Goal: Communication & Community: Answer question/provide support

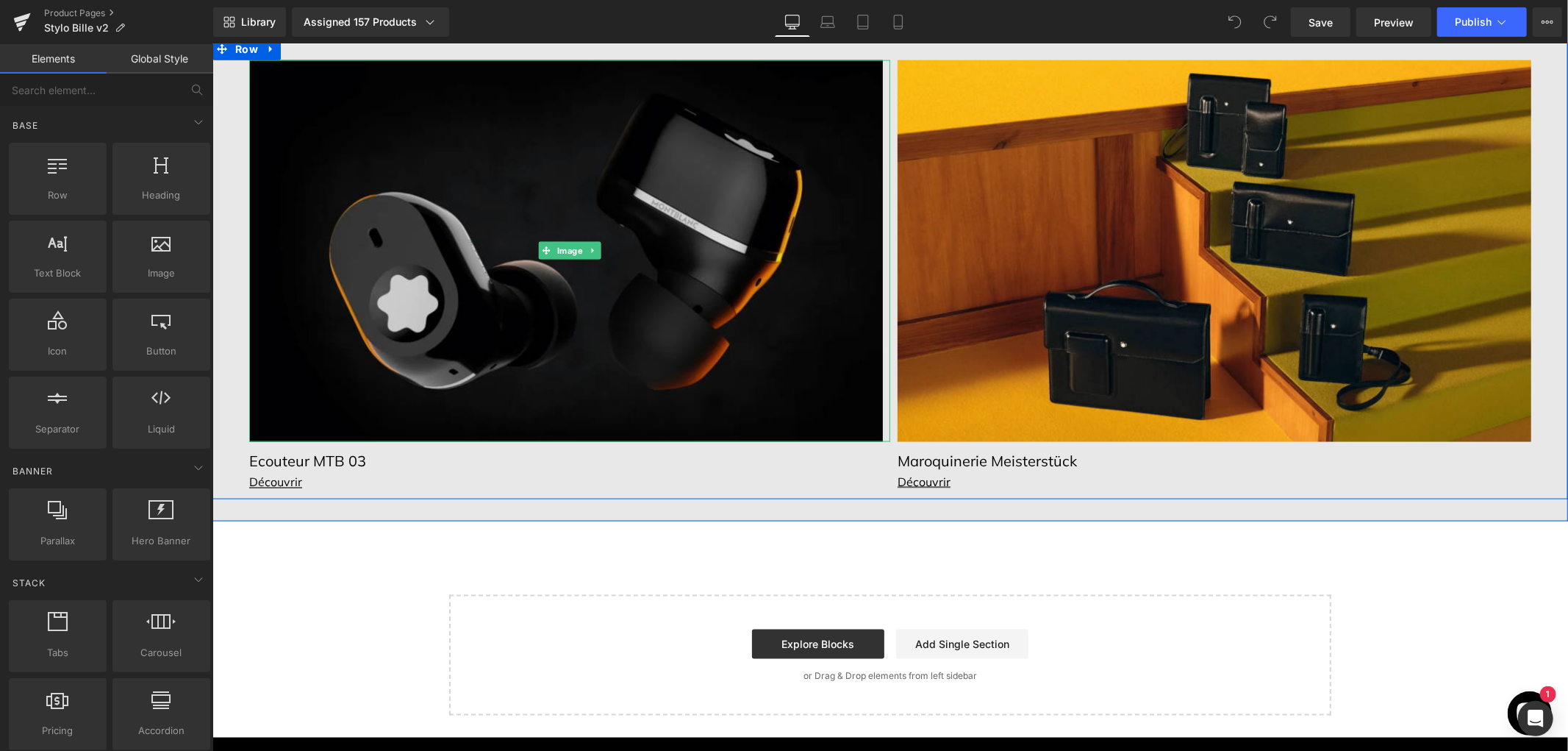
scroll to position [1388, 0]
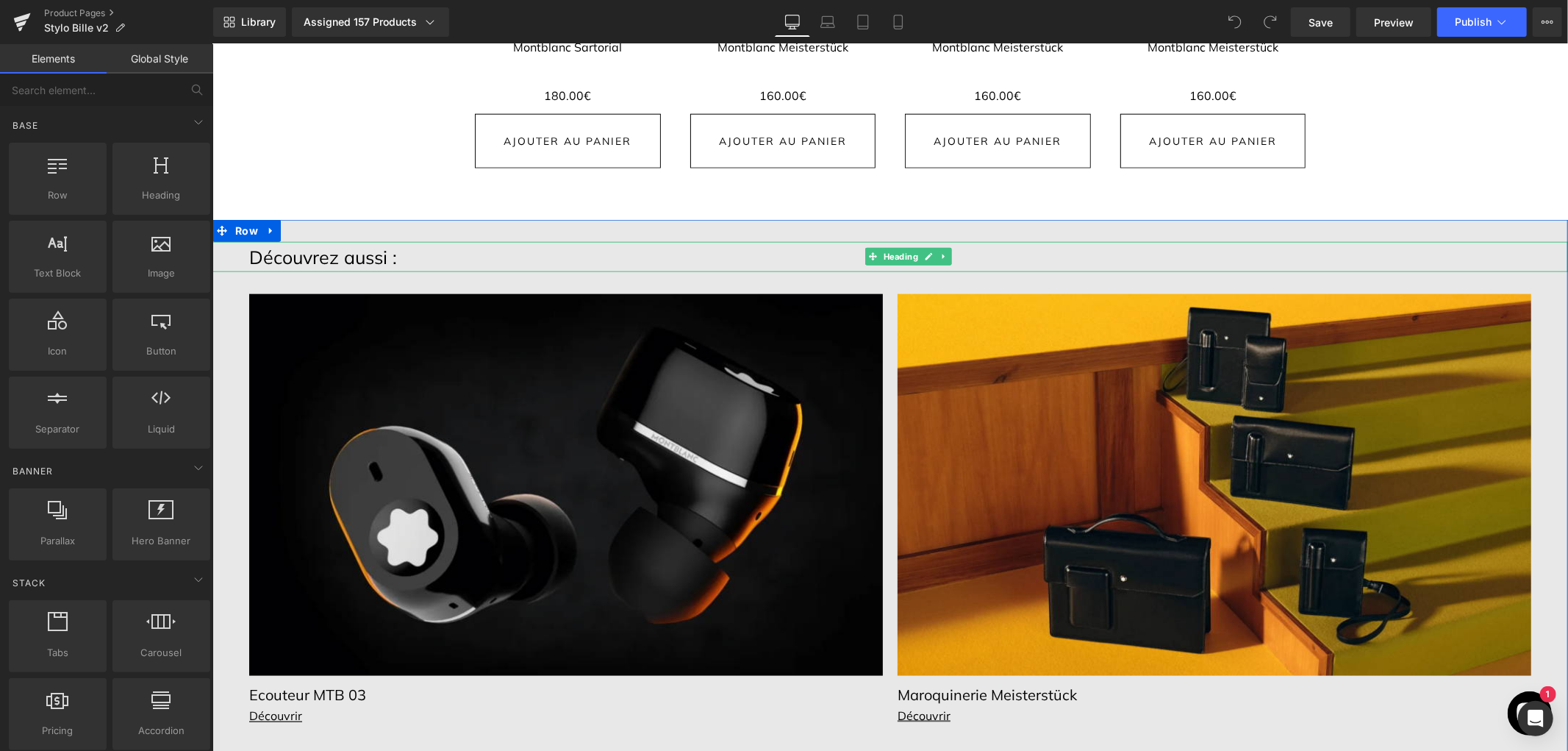
click at [331, 241] on h1 "Découvrez aussi :" at bounding box center [908, 256] width 1319 height 30
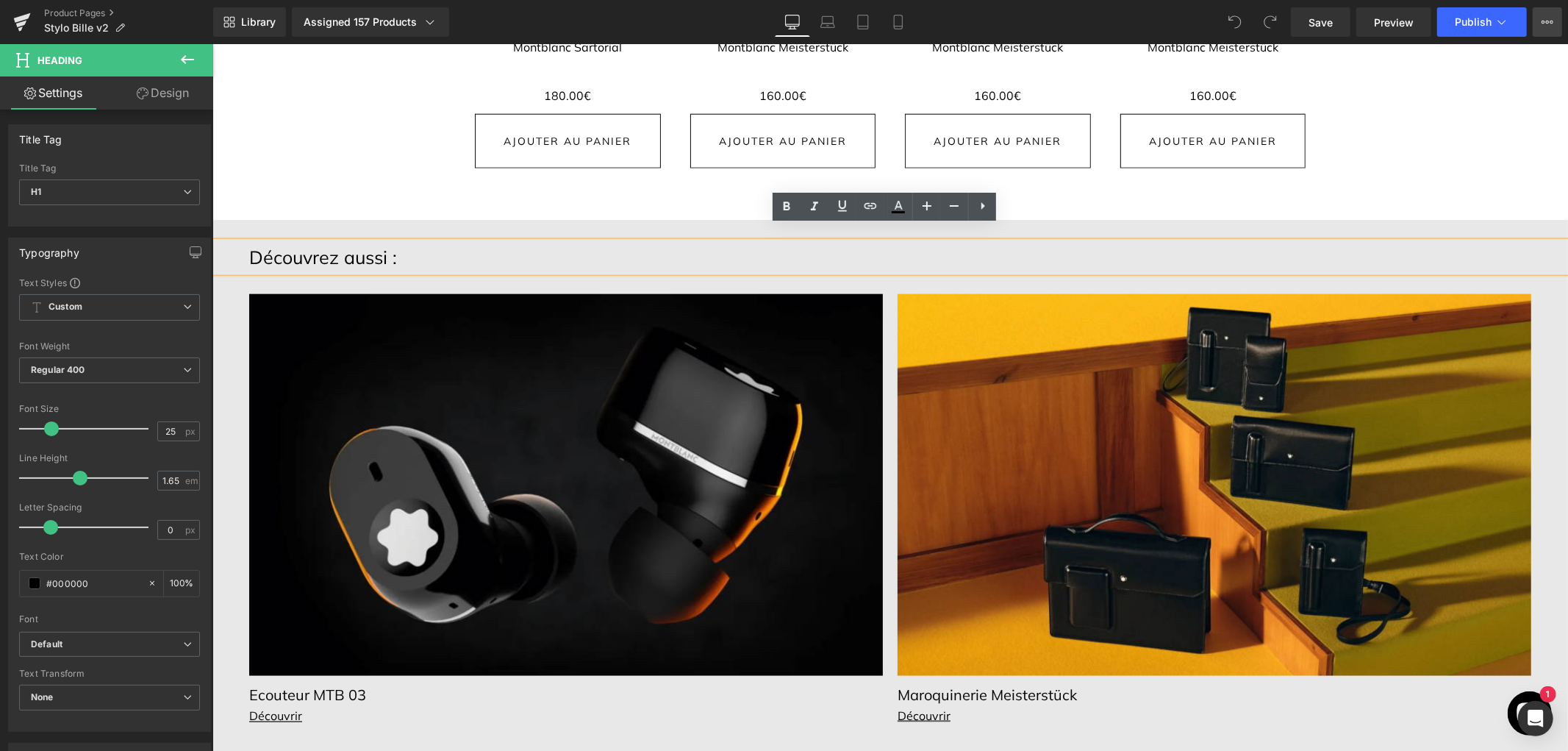
click at [1546, 24] on icon at bounding box center [1548, 22] width 12 height 12
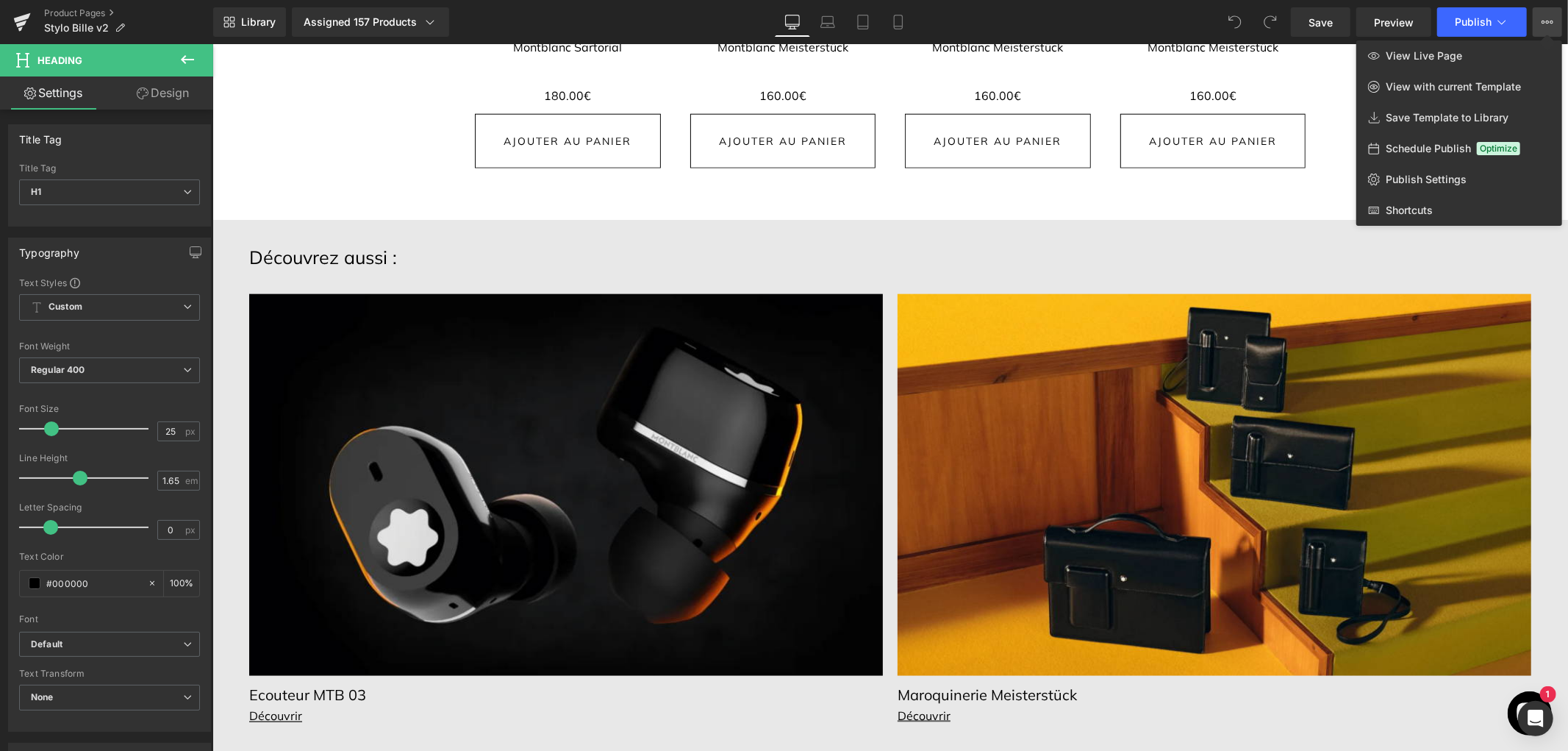
click at [1546, 24] on icon at bounding box center [1548, 22] width 12 height 12
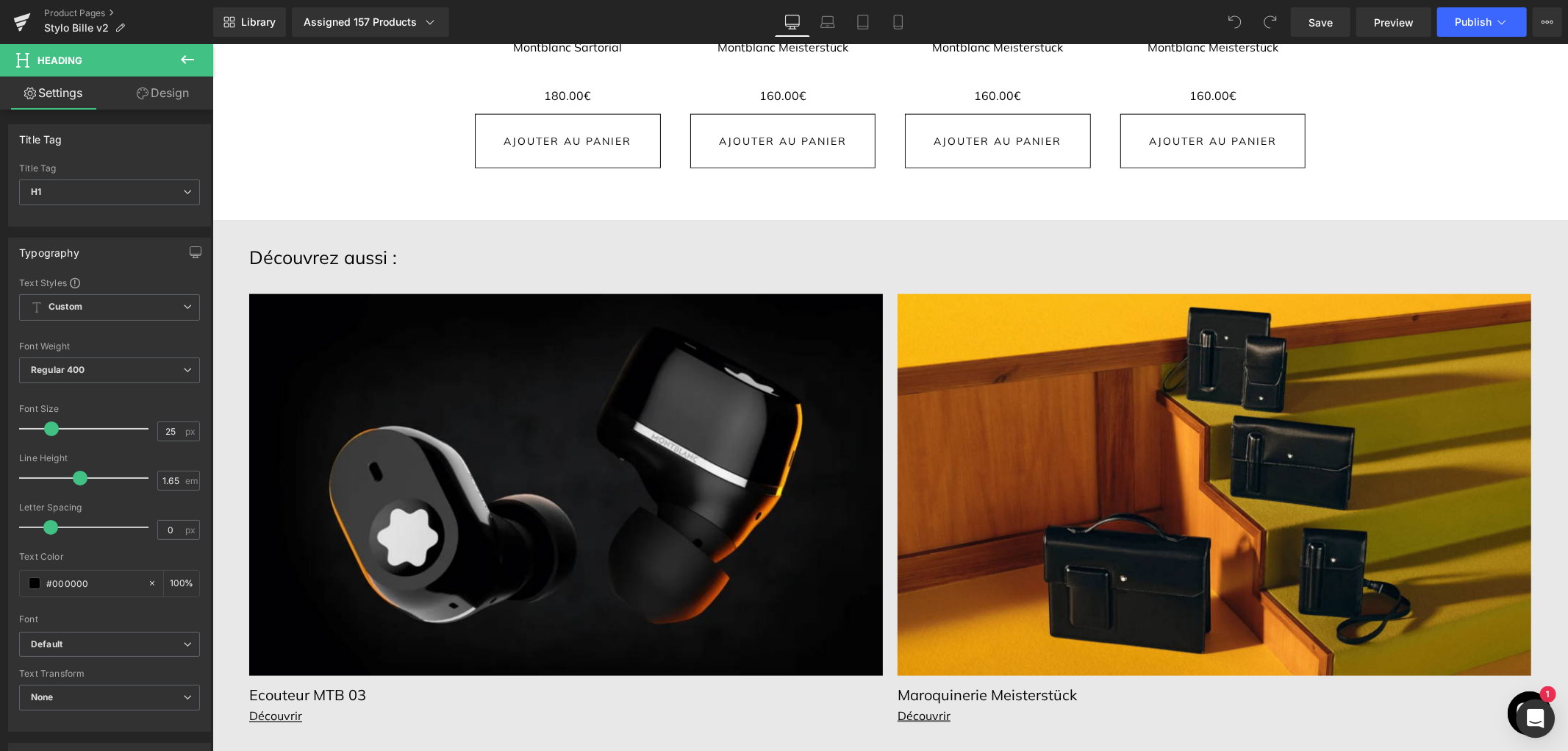
click at [1531, 716] on icon "Open Intercom Messenger" at bounding box center [1535, 718] width 17 height 19
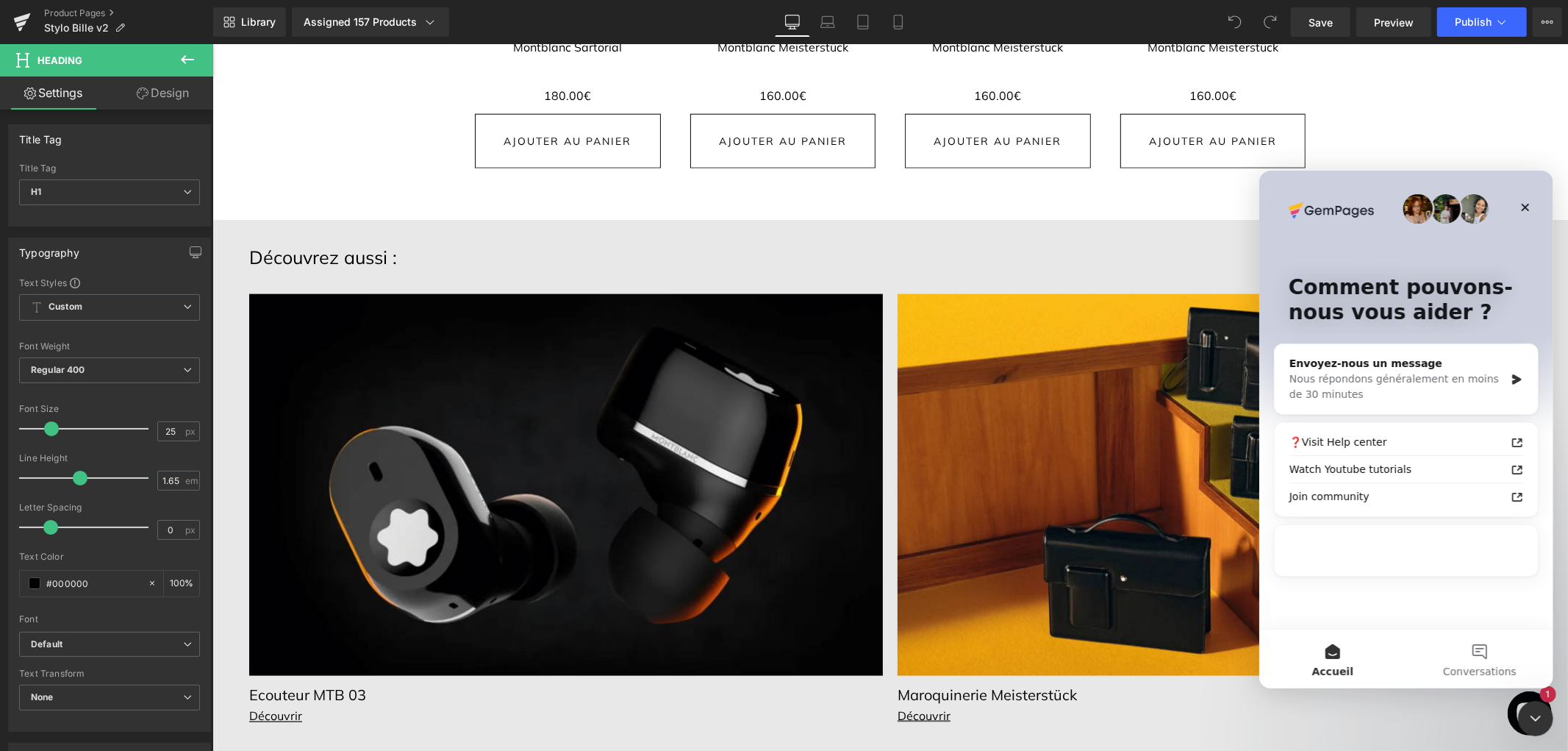
scroll to position [0, 0]
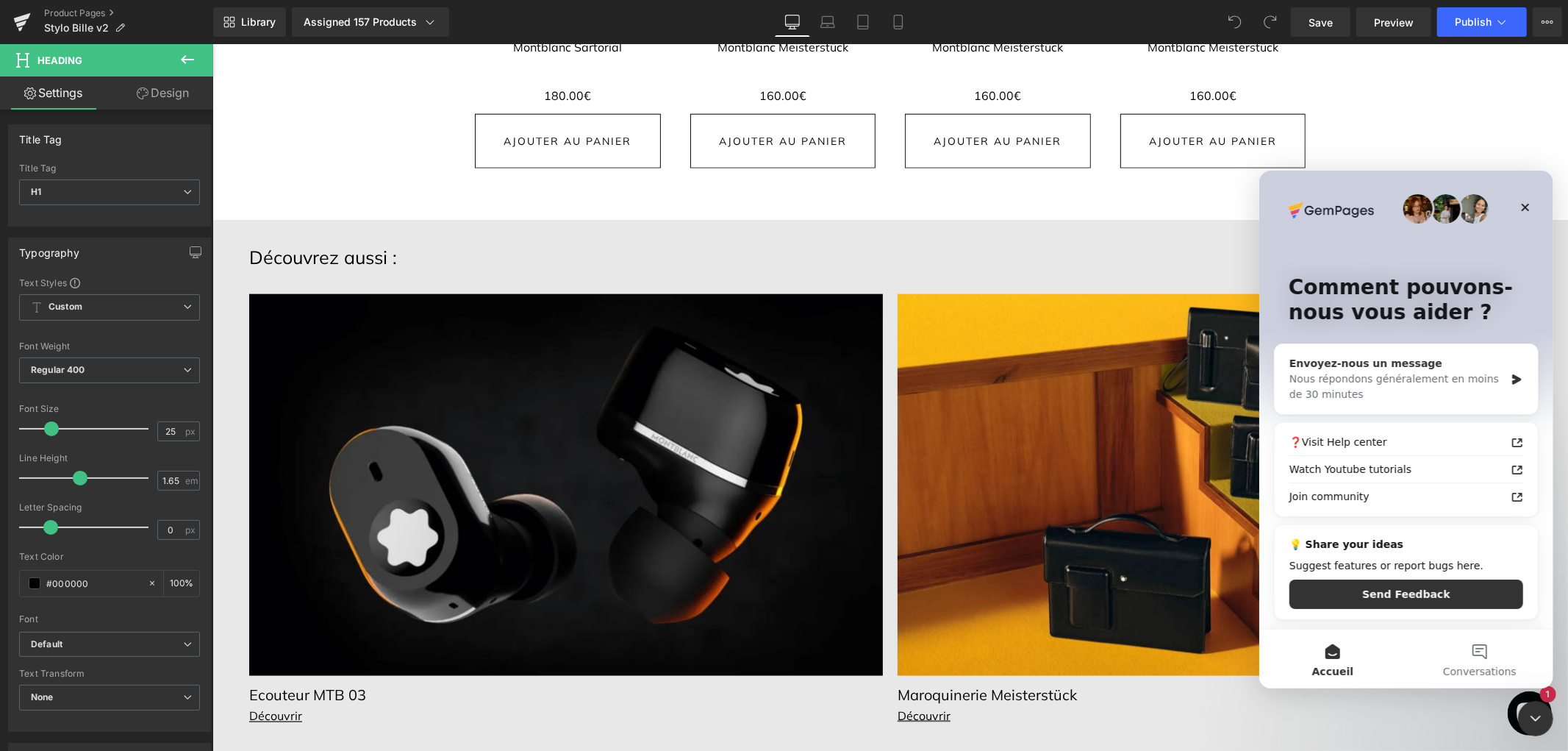
click at [1422, 363] on div "Envoyez-nous un message" at bounding box center [1396, 363] width 216 height 16
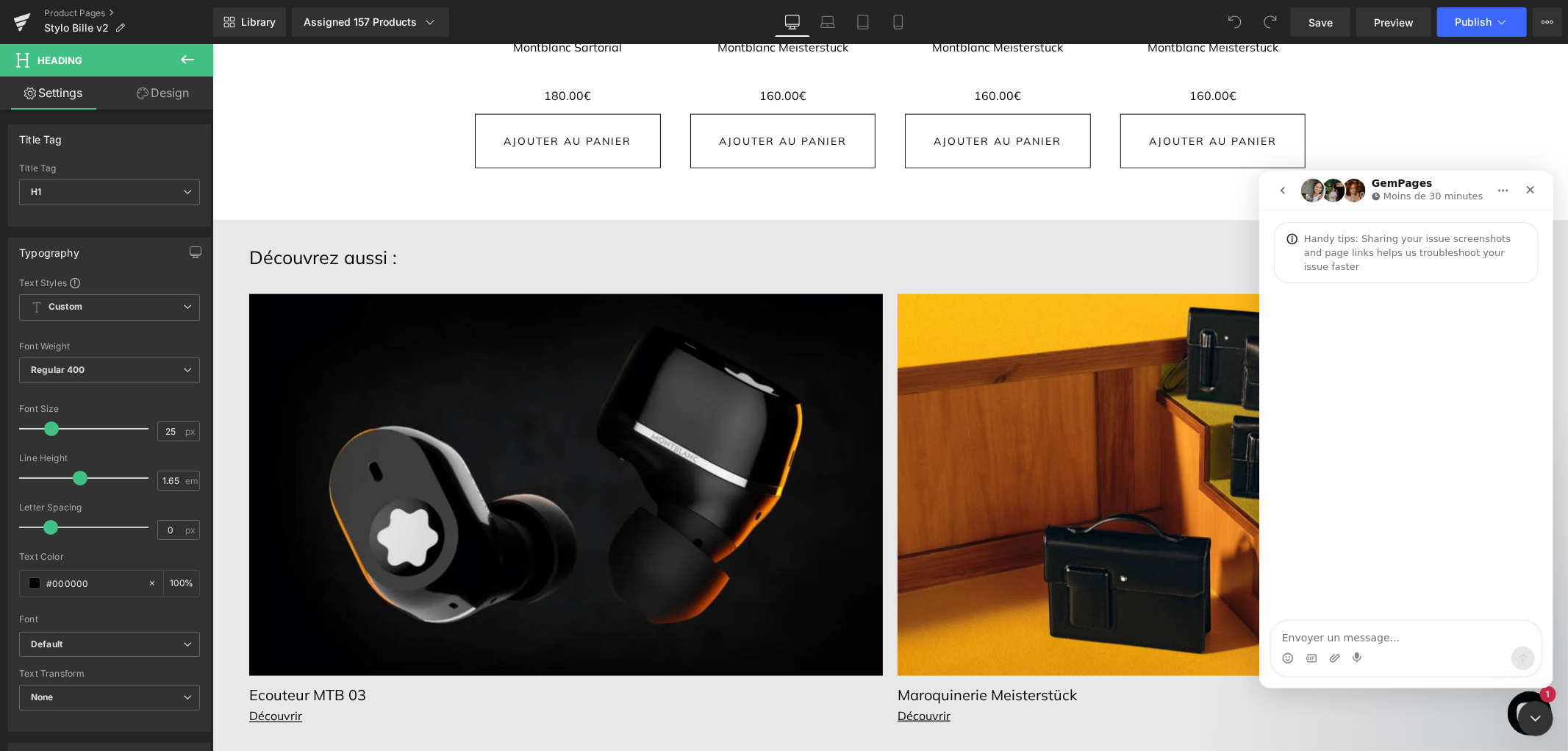
click at [1363, 631] on textarea "Envoyer un message..." at bounding box center [1406, 633] width 269 height 25
type textarea "Hello I am facing an issue: we decided to use a third tier app to translate ou …"
click at [1533, 185] on icon "Fermer" at bounding box center [1529, 189] width 12 height 12
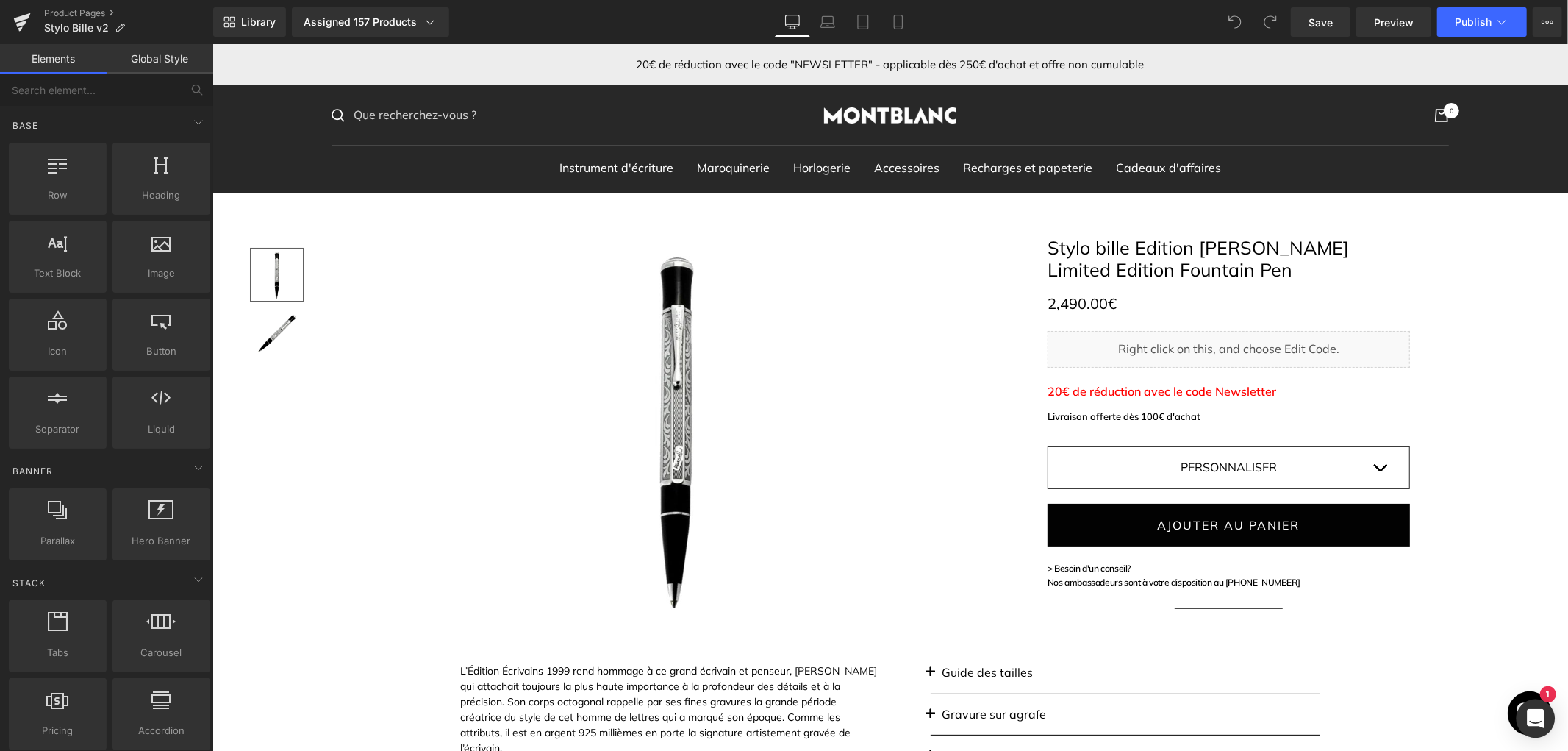
click at [1550, 729] on div "Open Intercom Messenger" at bounding box center [1536, 718] width 39 height 39
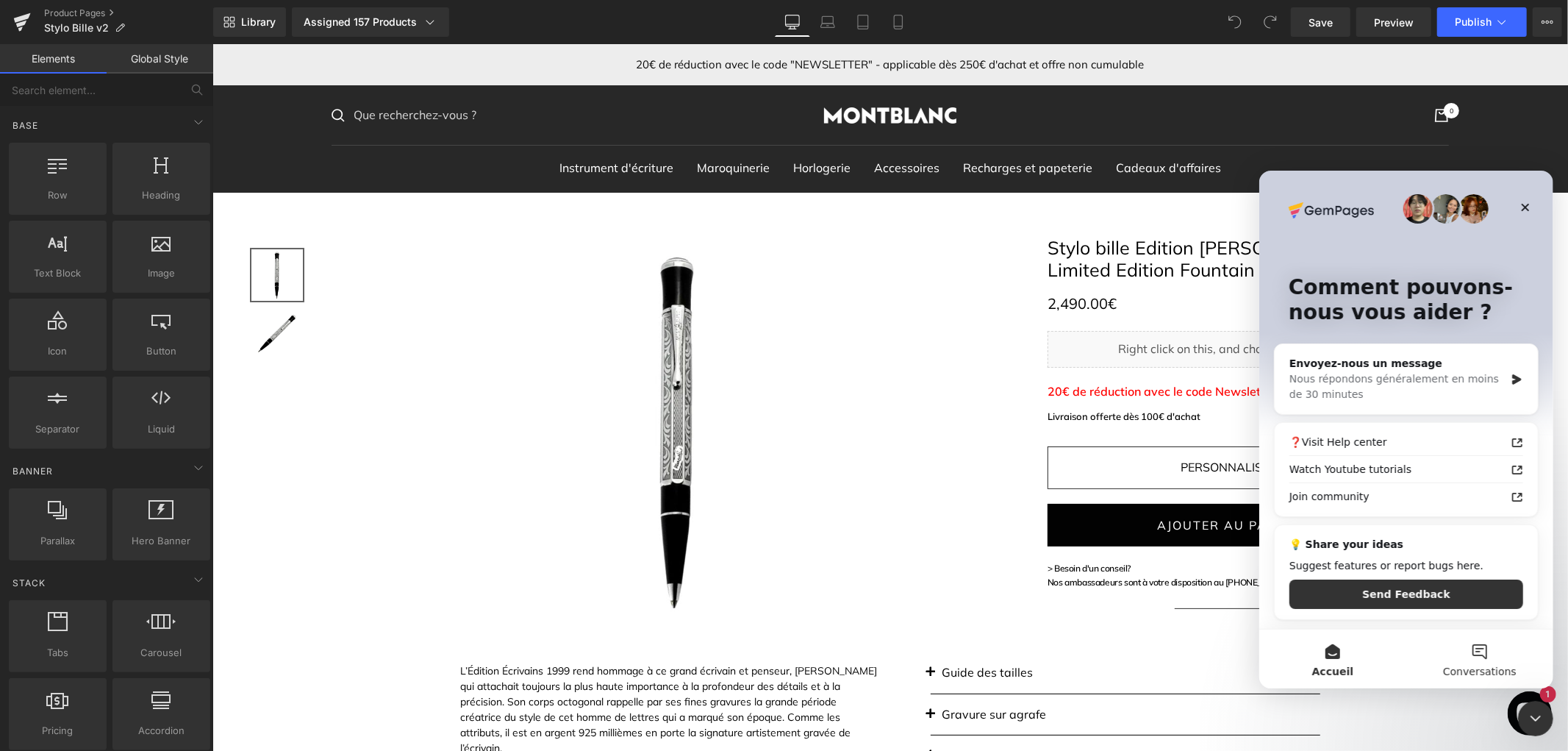
click at [1488, 666] on span "Conversations" at bounding box center [1478, 670] width 73 height 10
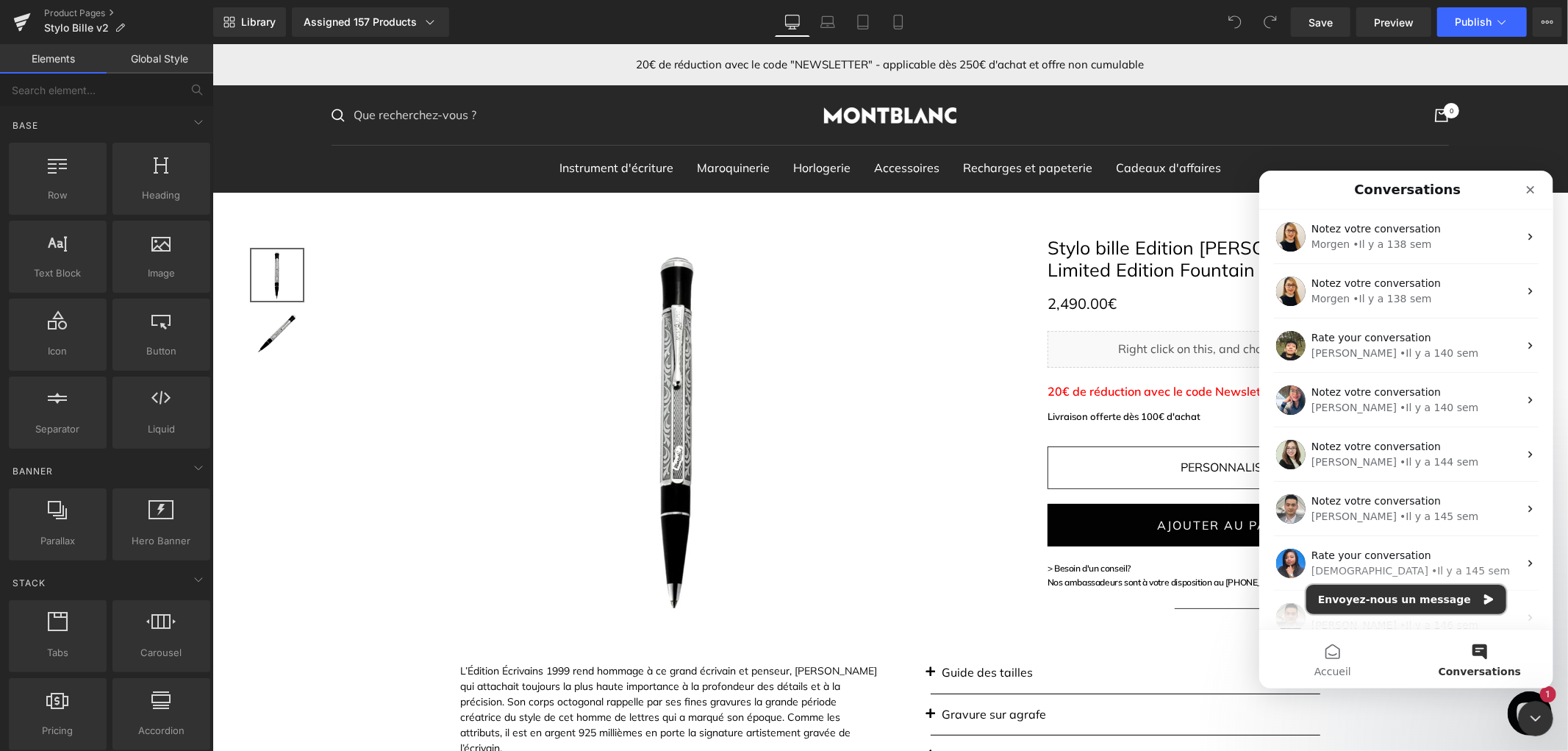
click at [1415, 606] on button "Envoyez-nous un message" at bounding box center [1406, 598] width 200 height 29
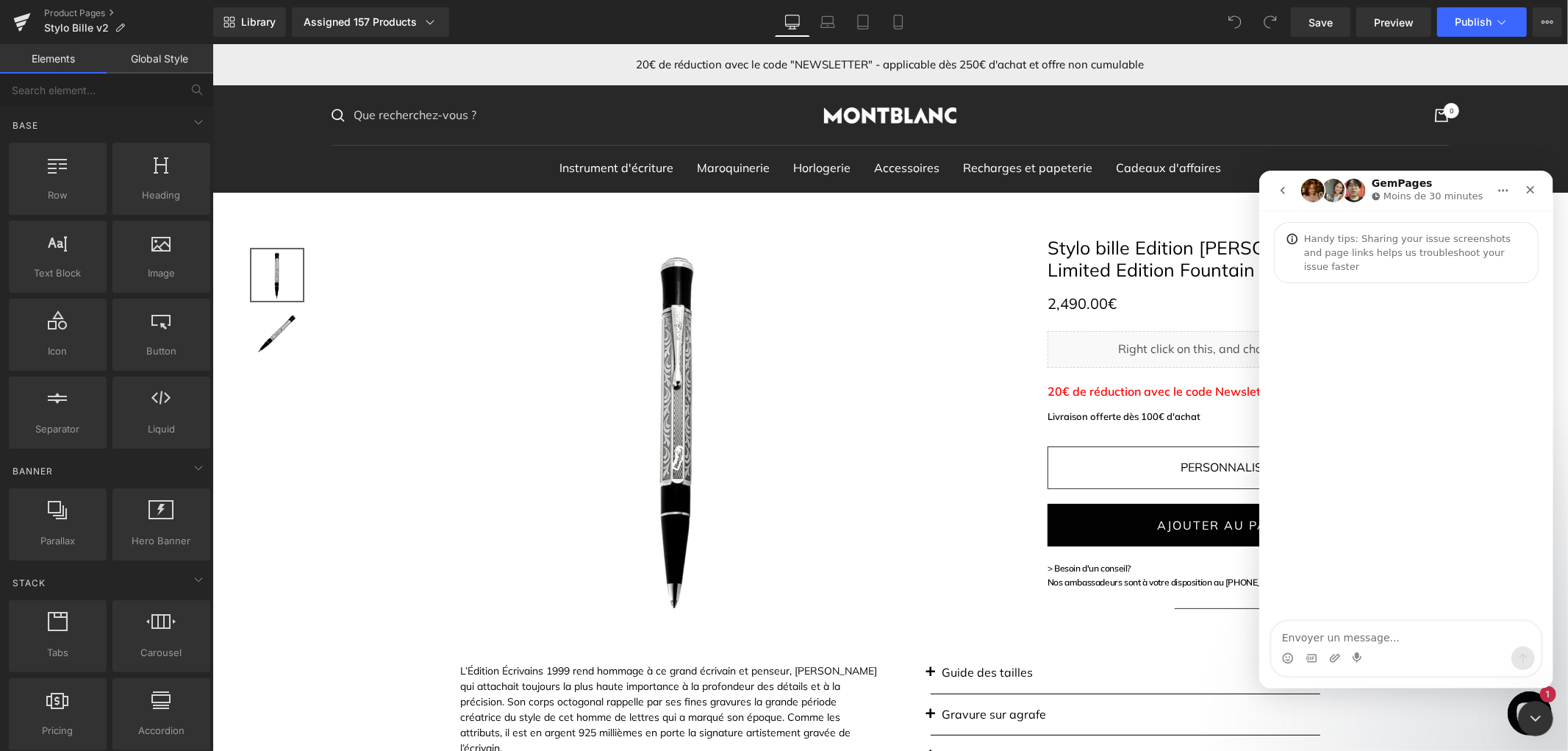
click at [1373, 634] on textarea "Envoyer un message..." at bounding box center [1406, 633] width 269 height 25
click at [1514, 623] on textarea "Hello, I am facing an issue: we decided to translate our website in another lan…" at bounding box center [1406, 618] width 269 height 54
click at [1439, 634] on textarea "Hello, I am facing an issue: we decided to translate our website in another lan…" at bounding box center [1406, 618] width 269 height 54
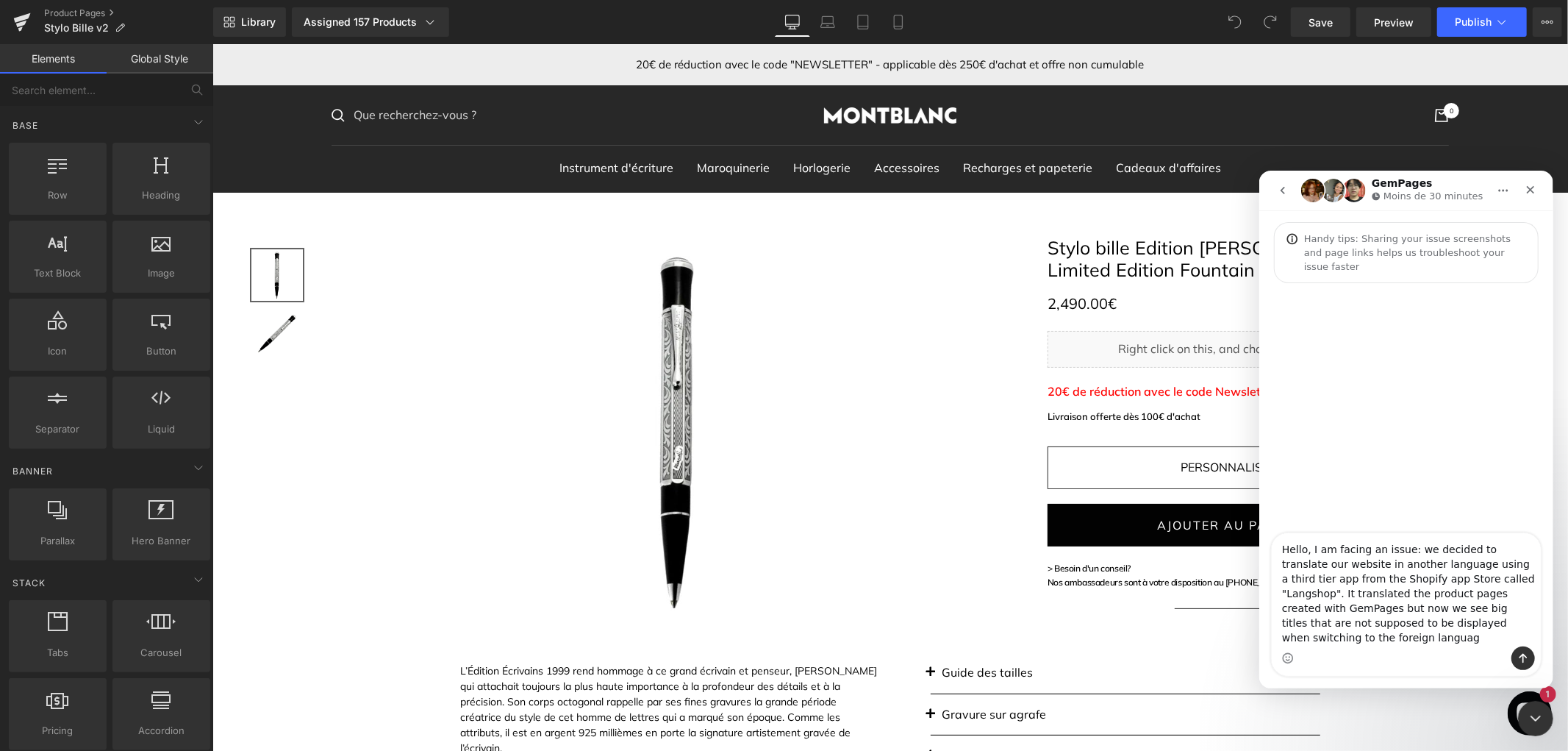
type textarea "Hello, I am facing an issue: we decided to translate our website in another lan…"
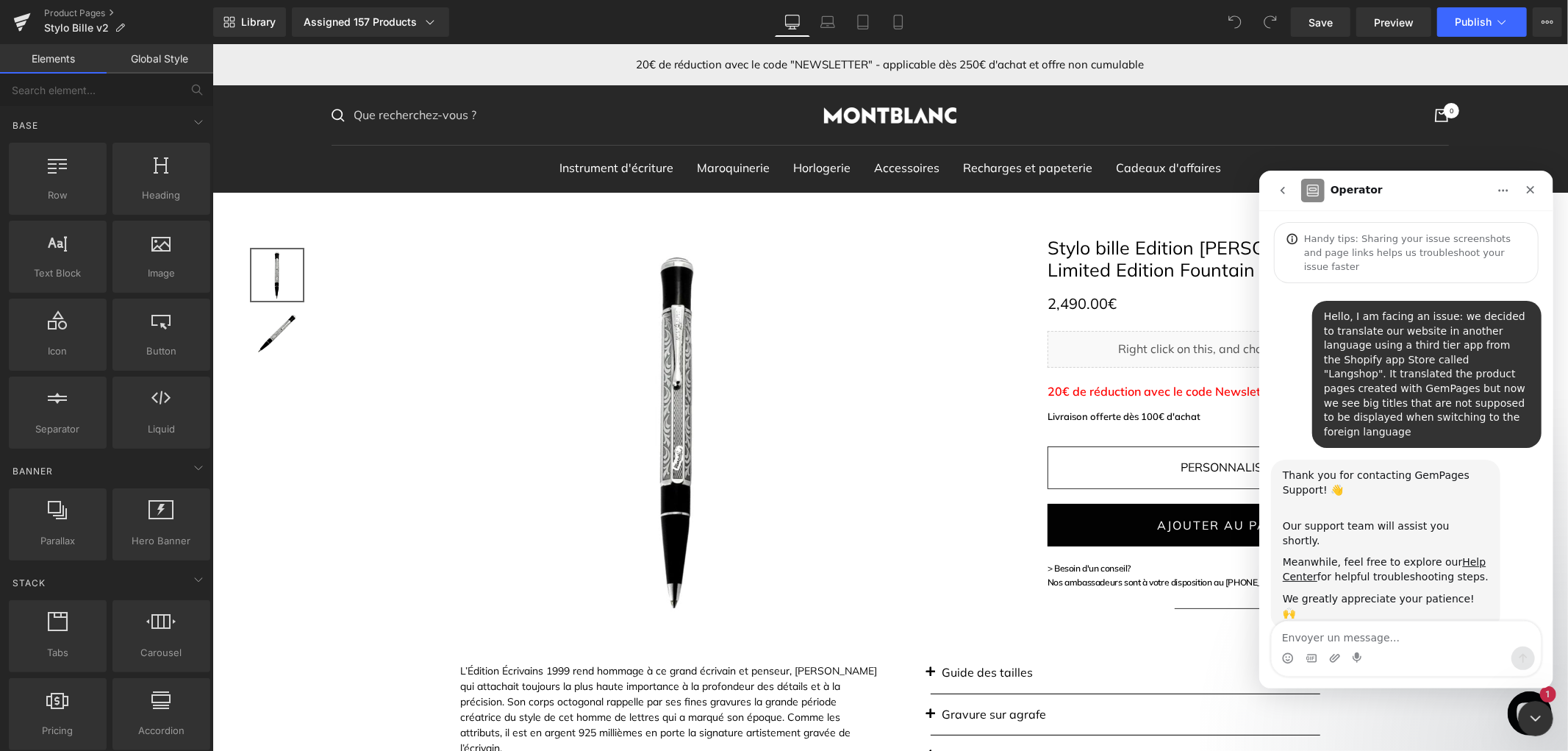
click at [928, 459] on div at bounding box center [784, 353] width 1568 height 707
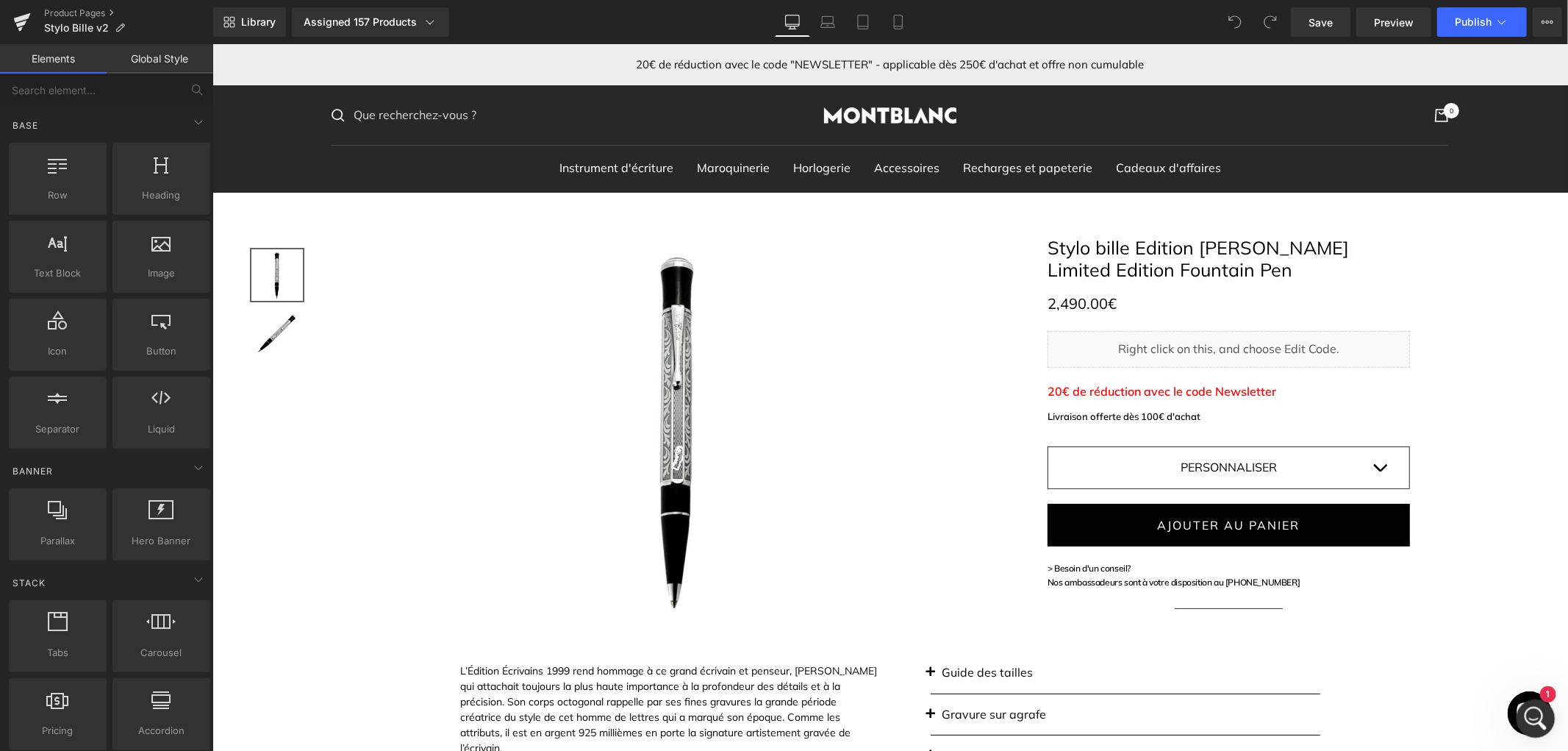
click at [1537, 718] on icon "Ouvrir le Messenger Intercom" at bounding box center [1533, 716] width 24 height 24
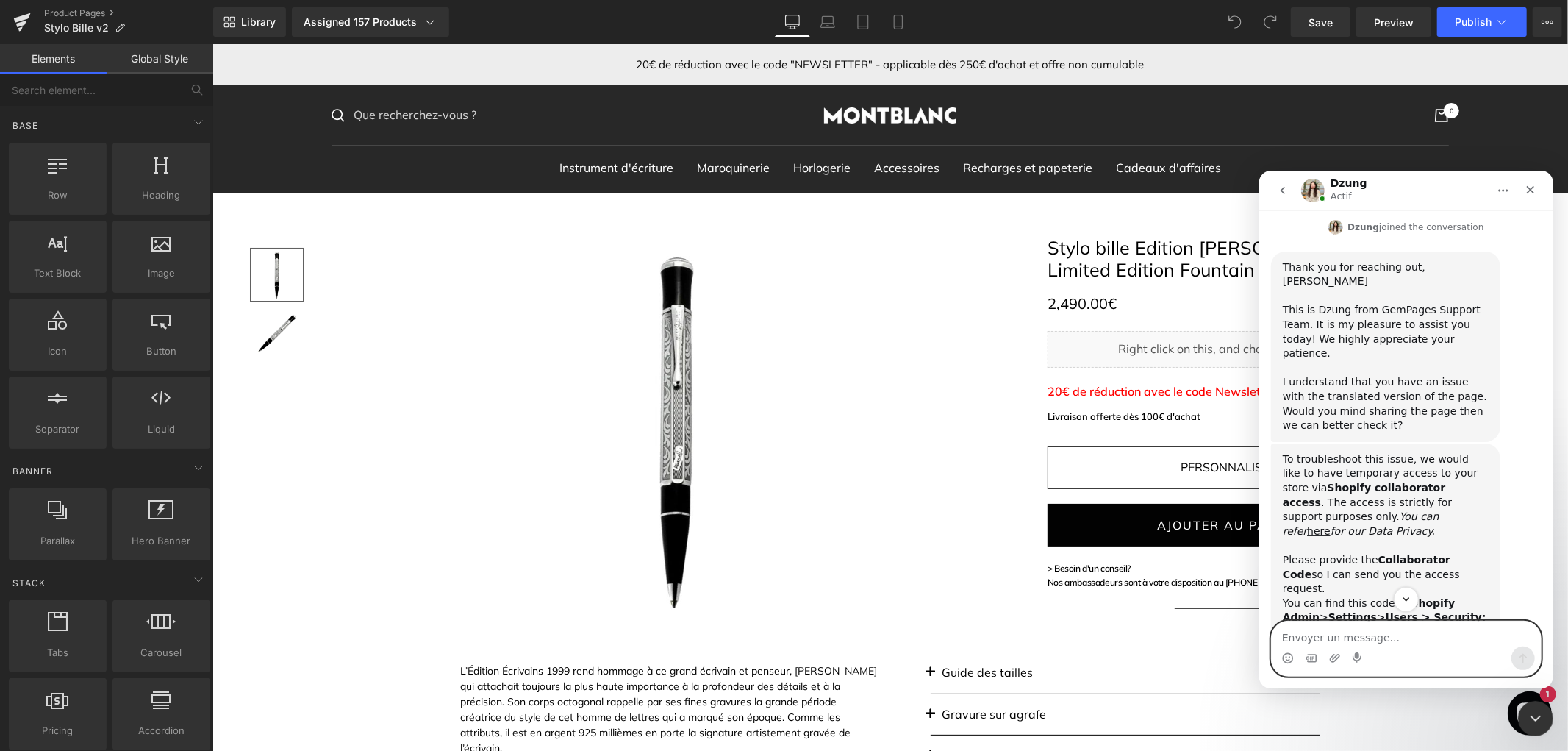
scroll to position [451, 0]
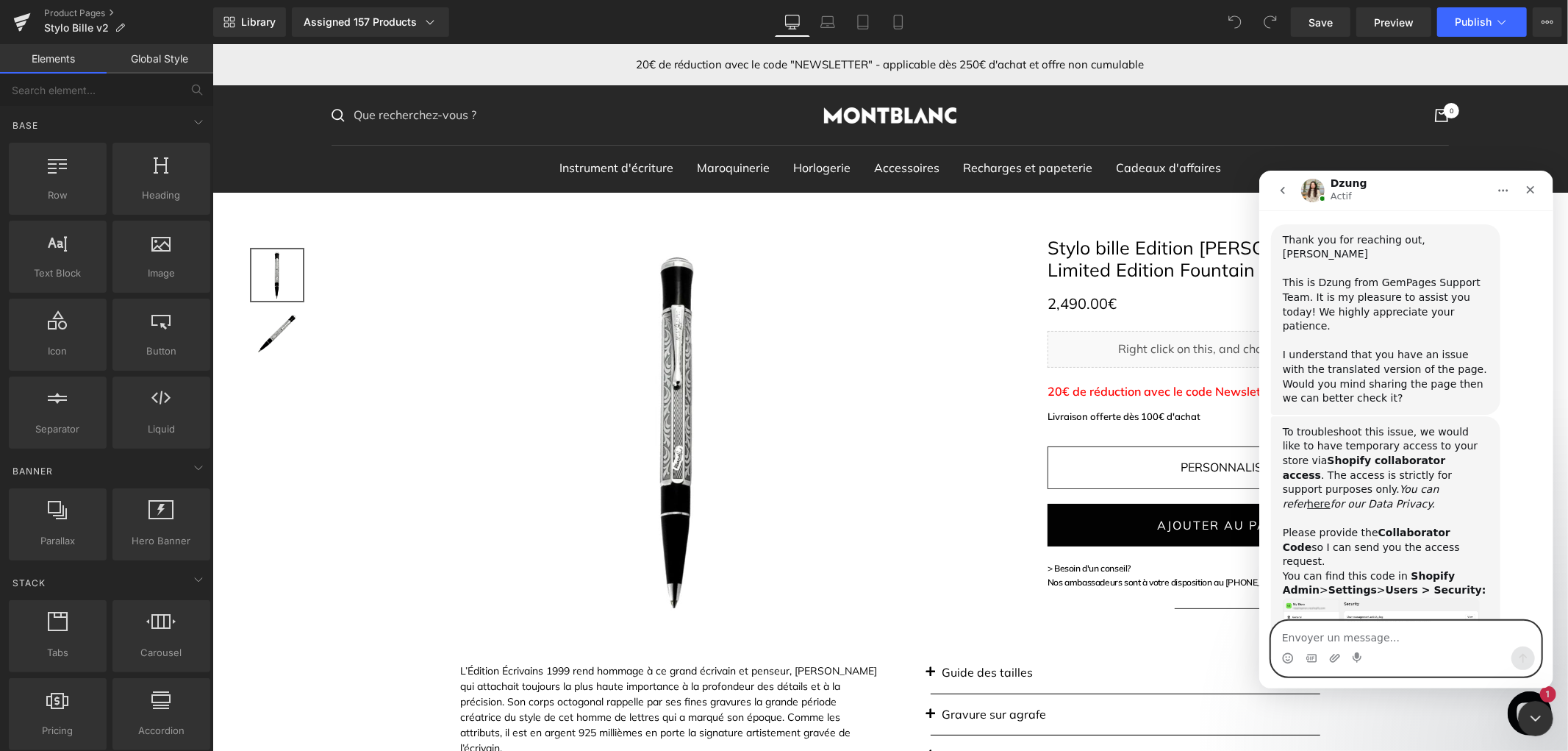
click at [1435, 638] on textarea "Envoyer un message..." at bounding box center [1406, 633] width 269 height 25
paste textarea "[URL][DOMAIN_NAME]"
type textarea "[URL][DOMAIN_NAME]"
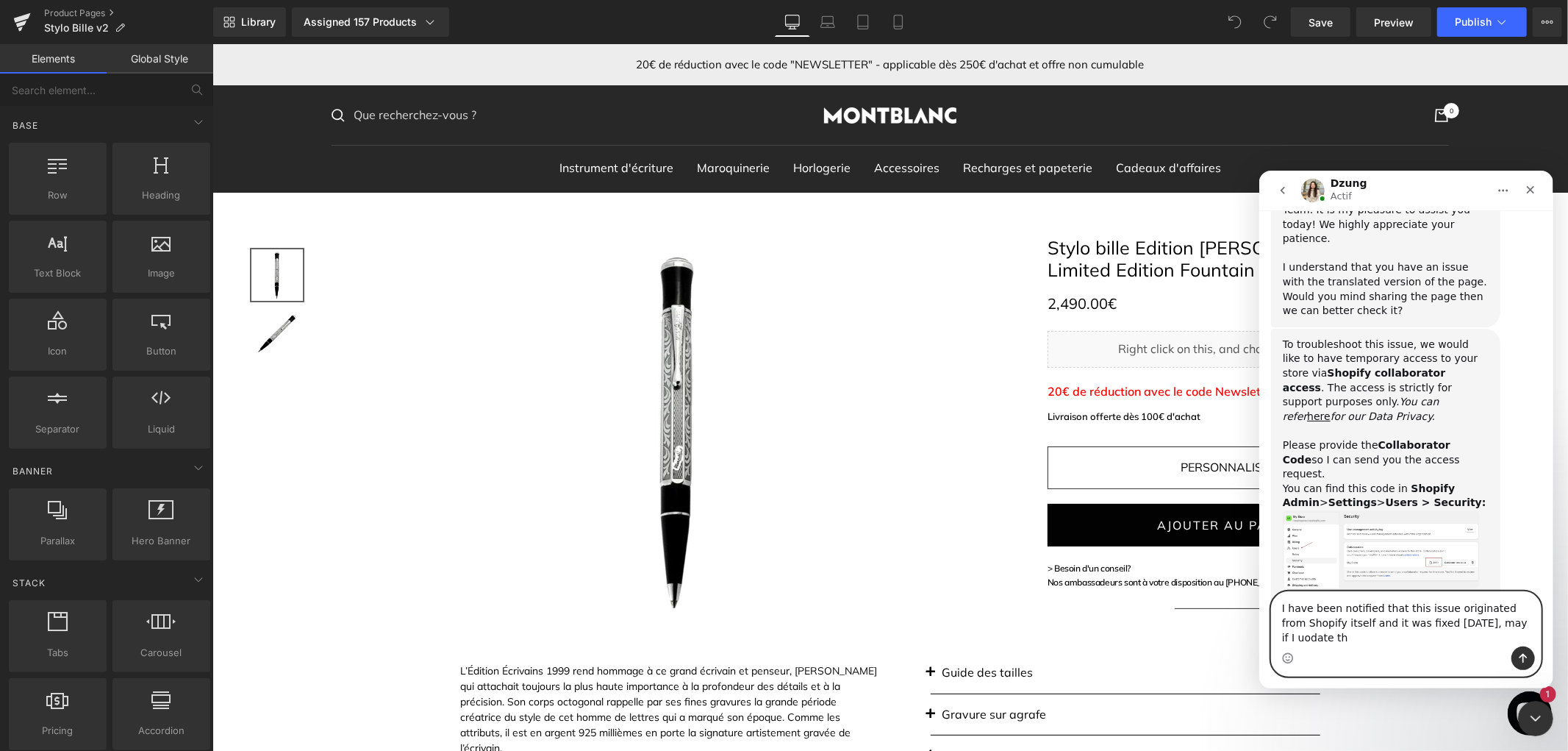
scroll to position [553, 0]
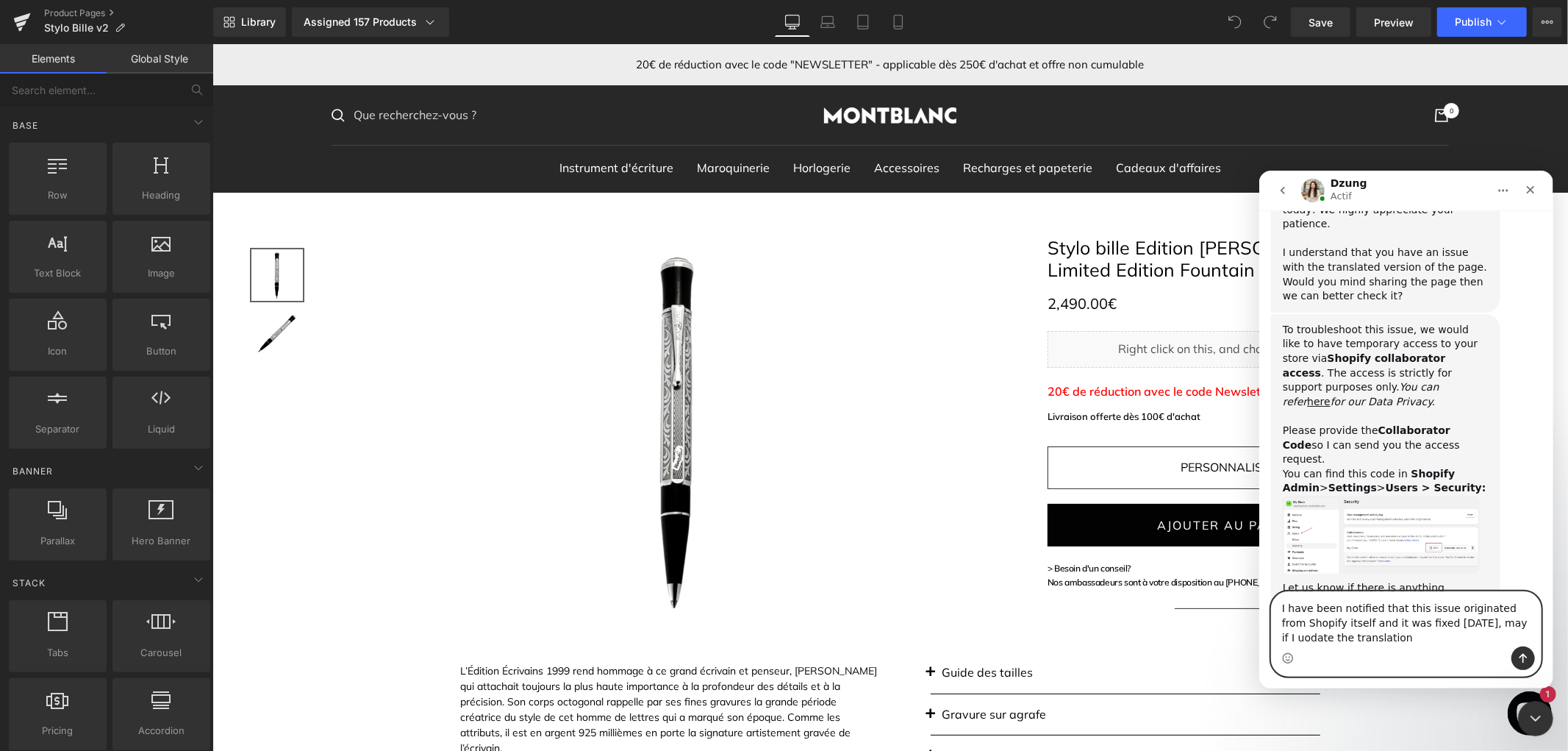
click at [1510, 627] on textarea "I have been notified that this issue originated from Shopify itself and it was …" at bounding box center [1406, 618] width 269 height 54
click at [1394, 649] on div "Intercom Messenger" at bounding box center [1406, 657] width 269 height 24
click at [1395, 643] on textarea "I have been notified that this issue originated from Shopify itself and it was …" at bounding box center [1406, 618] width 269 height 54
type textarea "I have been notified that this issue originated from Shopify itself and it was …"
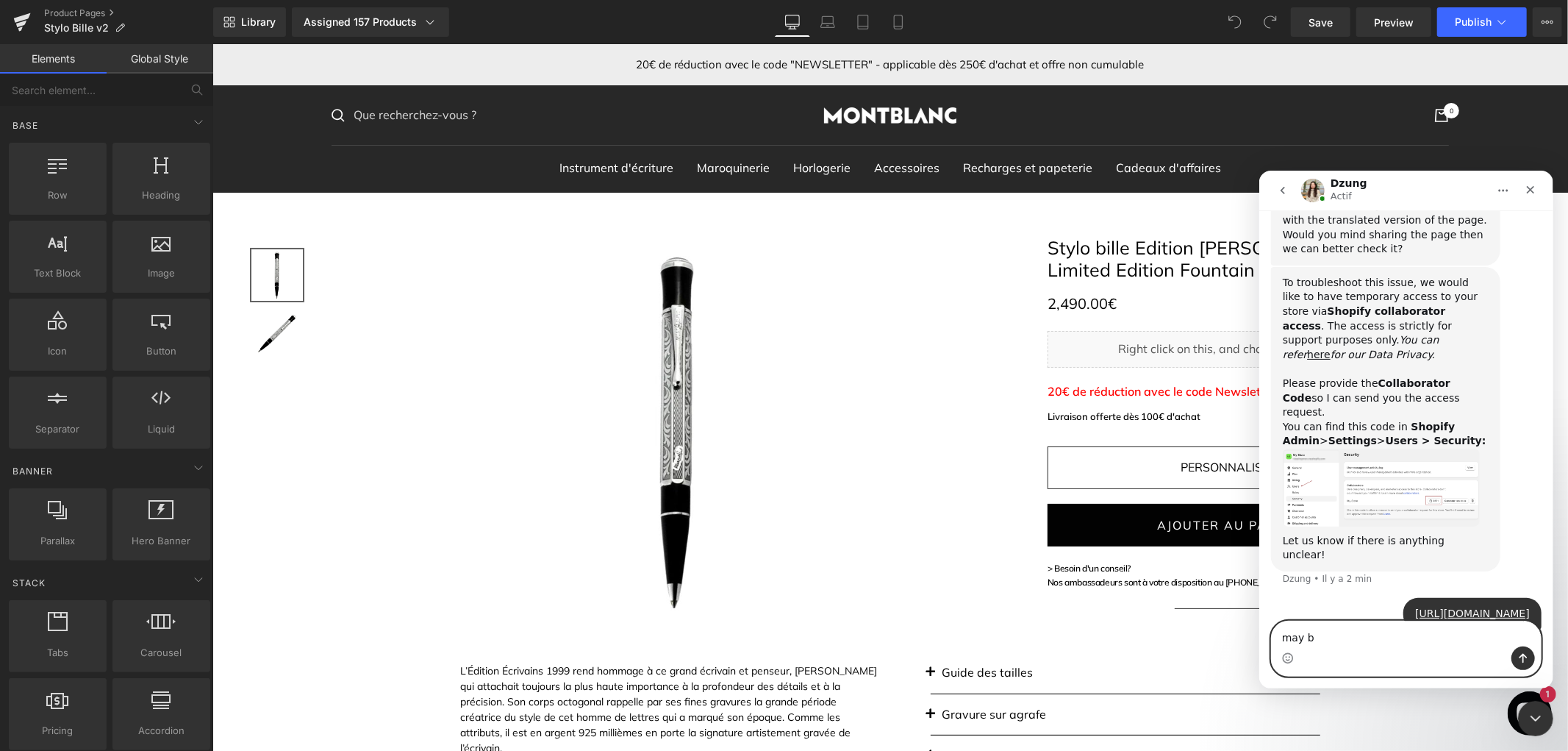
type textarea "may be"
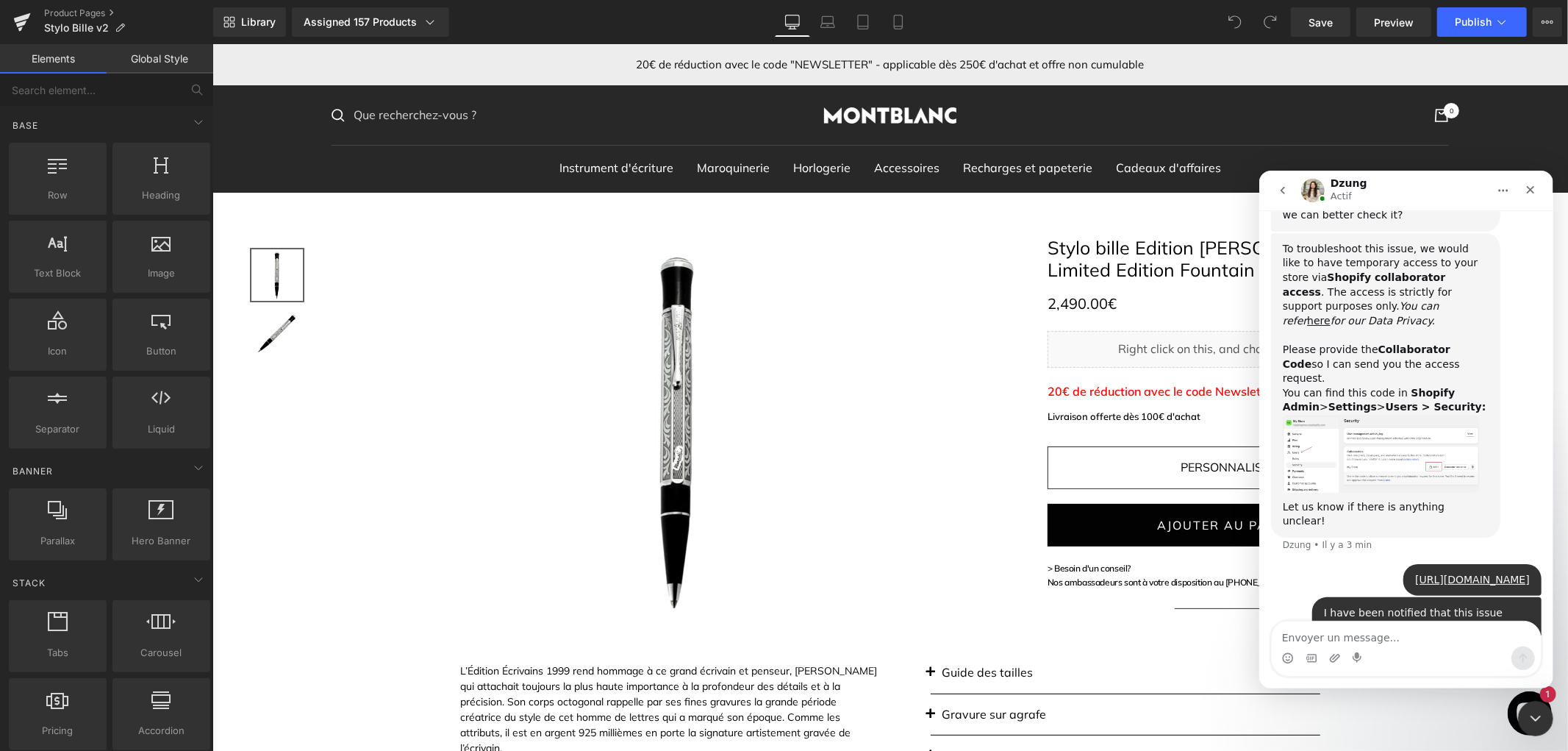
click at [339, 529] on div at bounding box center [784, 353] width 1568 height 707
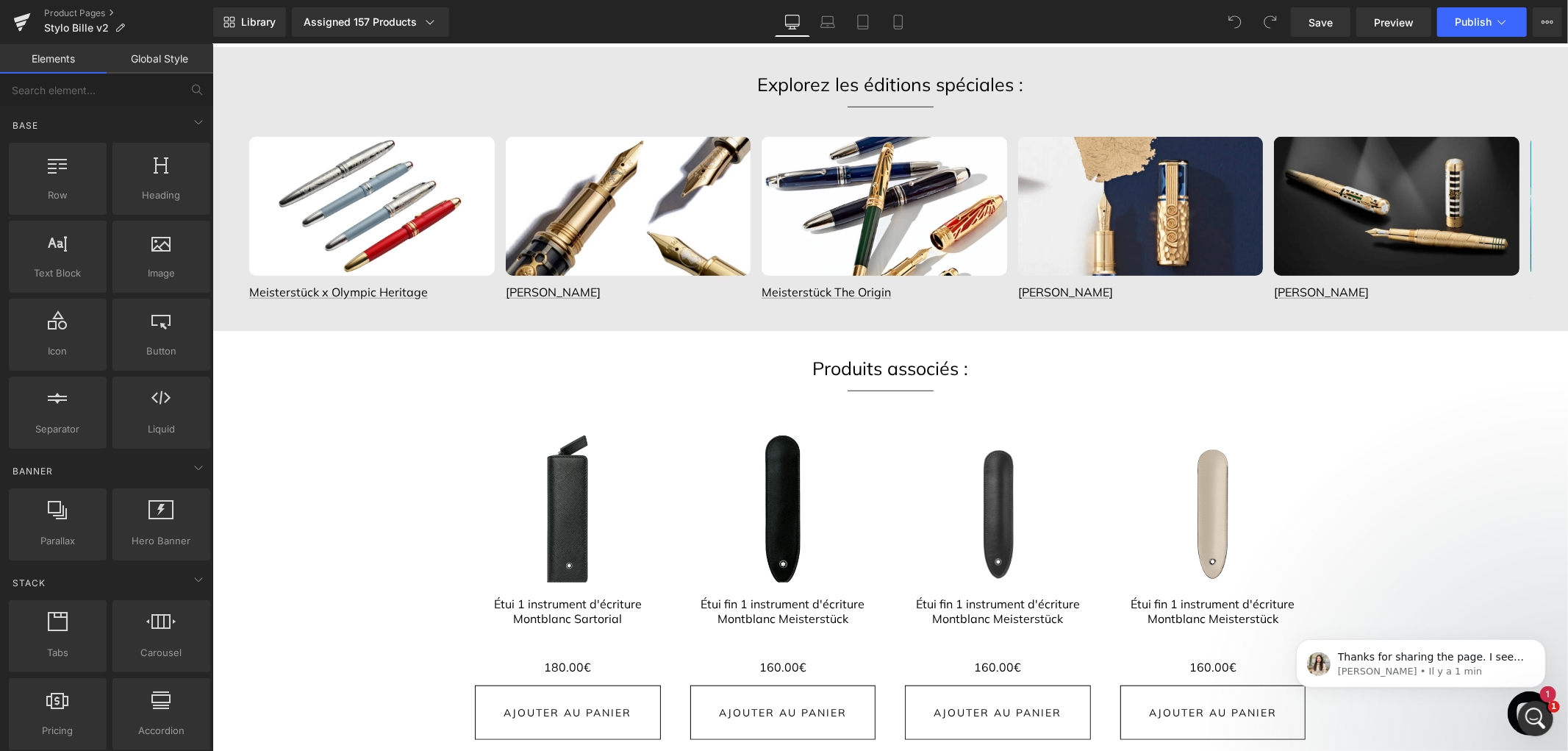
scroll to position [793, 0]
click at [1529, 716] on icon "Ouvrir le Messenger Intercom" at bounding box center [1533, 716] width 24 height 24
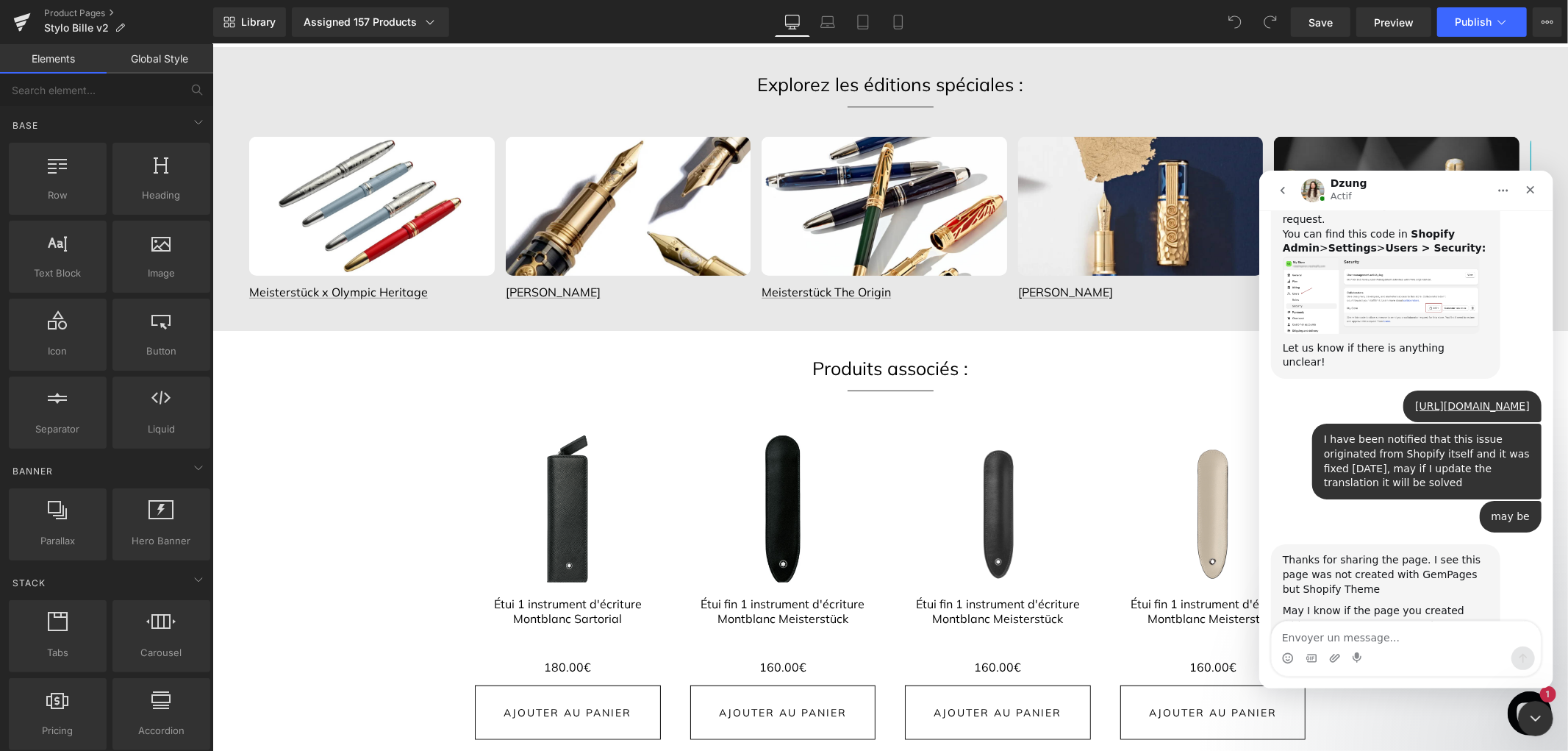
click at [1407, 641] on textarea "Envoyer un message..." at bounding box center [1406, 633] width 269 height 25
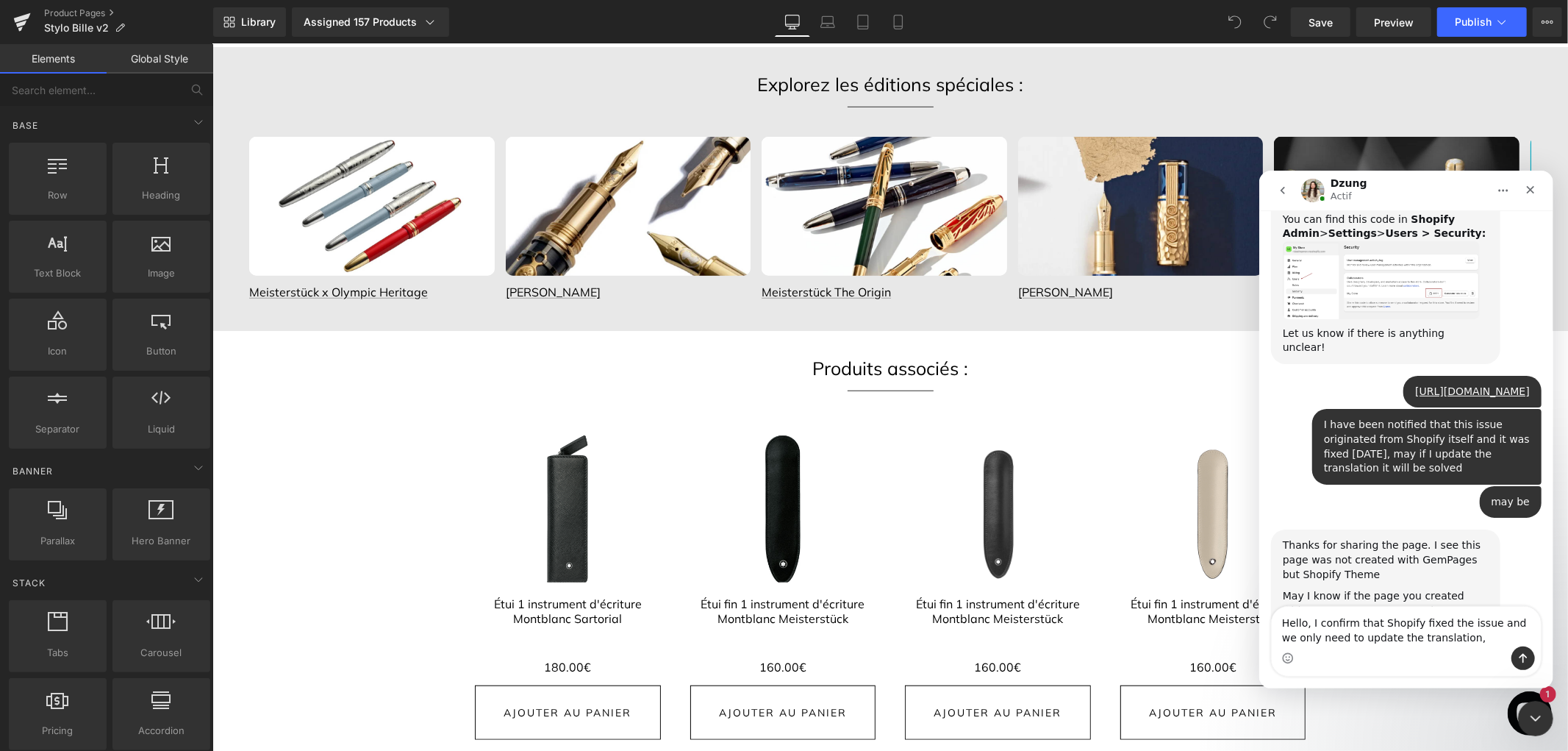
type textarea "Hello, I confirm that Shopify fixed the issue and we only need to update the tr…"
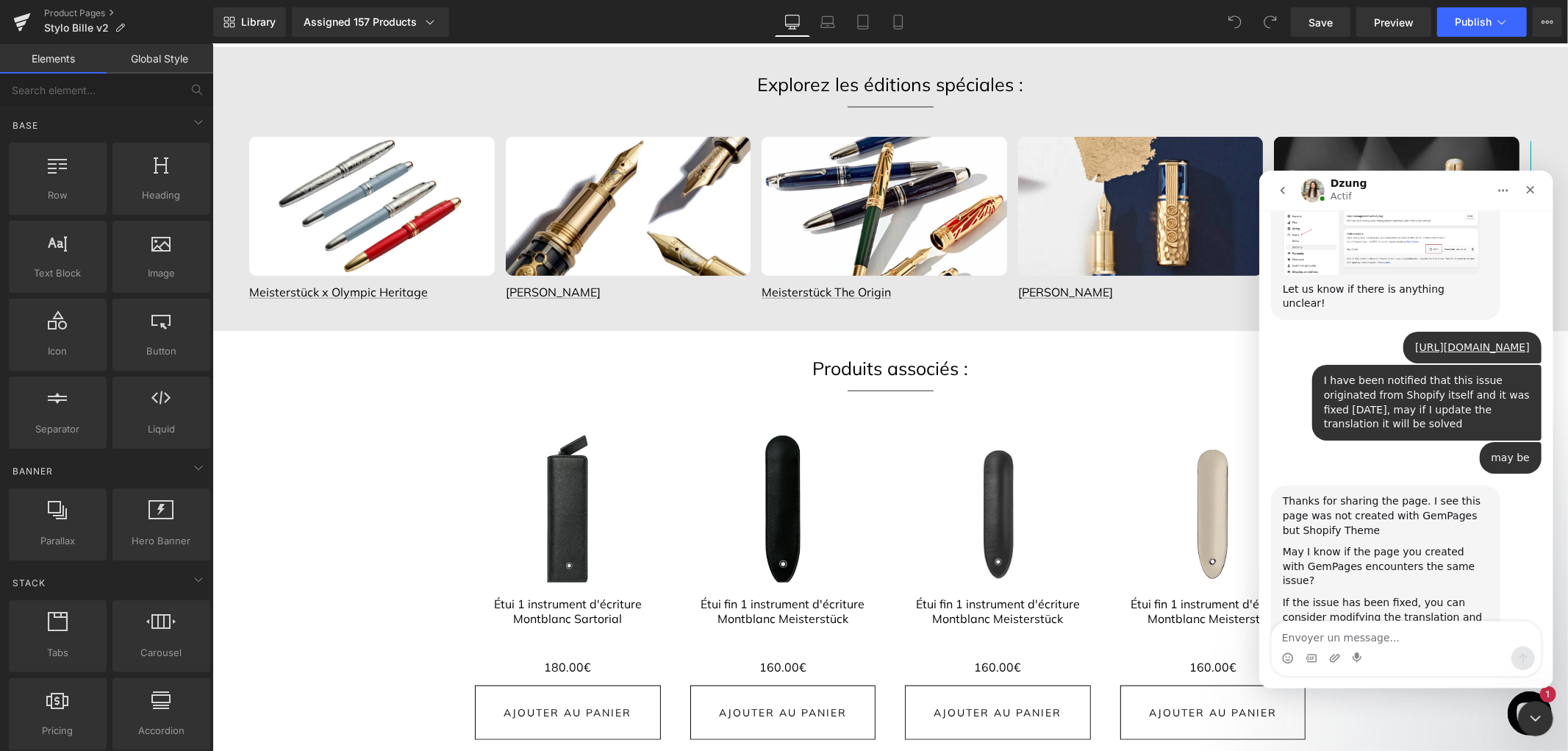
scroll to position [851, 0]
type textarea "You don't need to do anything from your side, sorry"
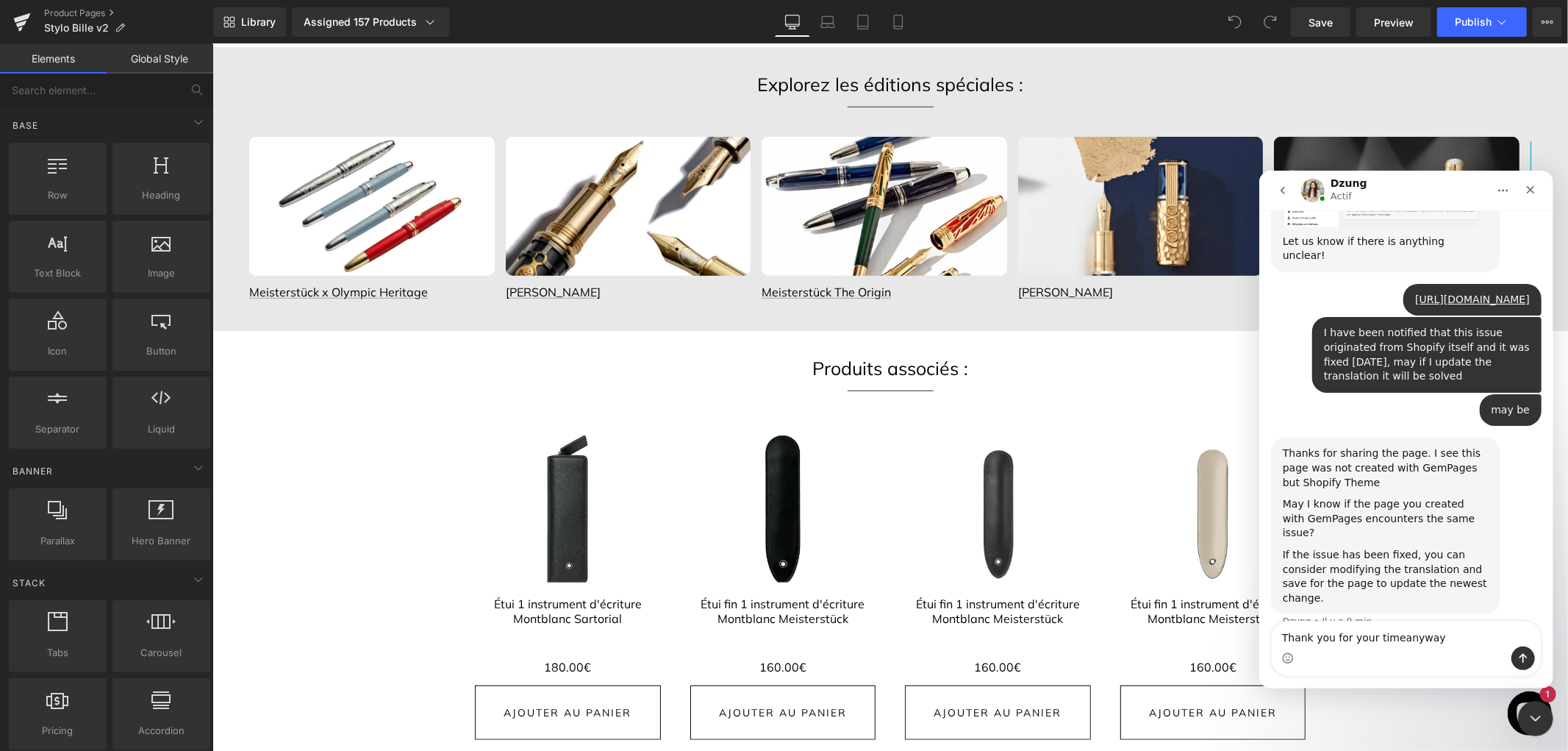
type textarea "Thank you for your time anyway"
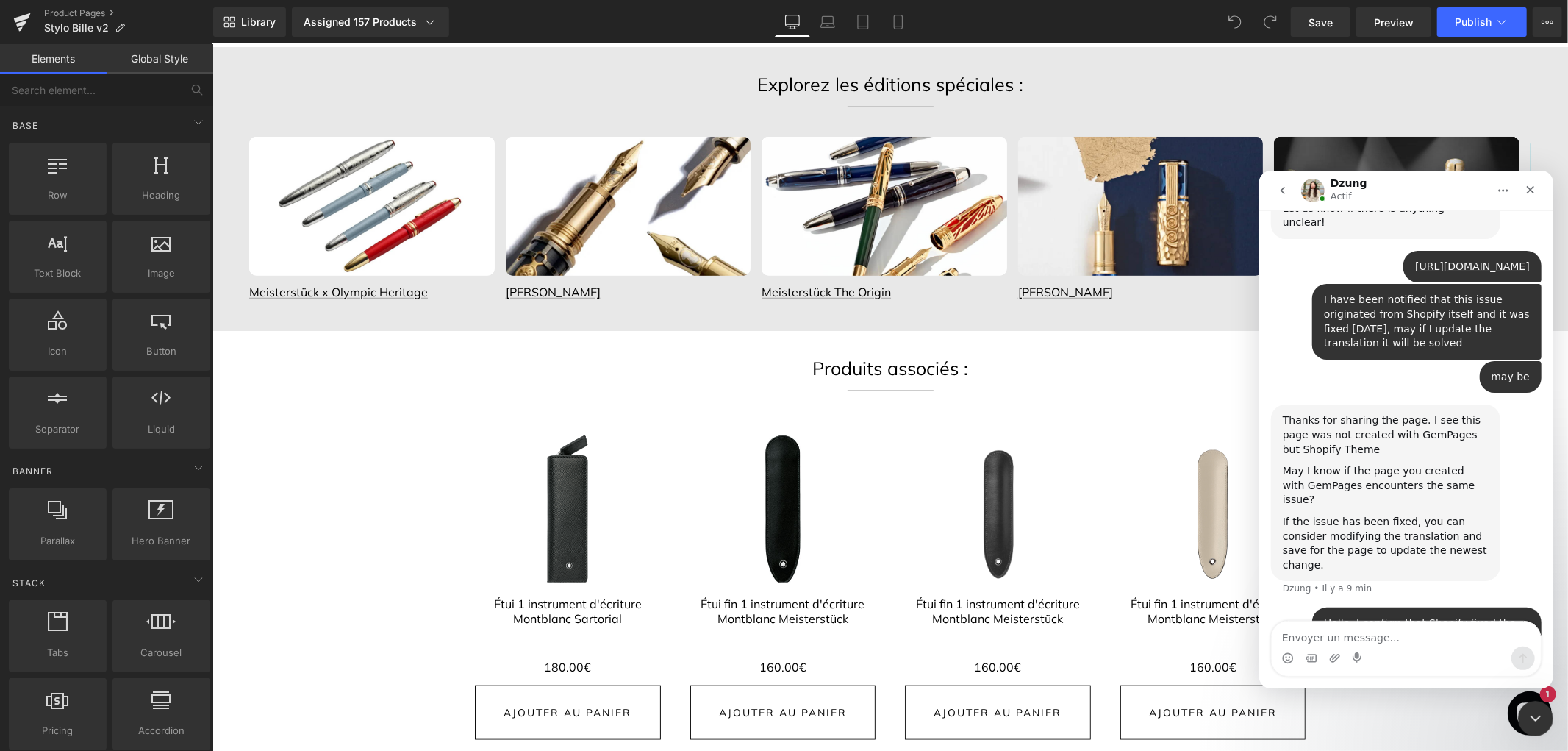
click at [438, 428] on div at bounding box center [784, 353] width 1568 height 707
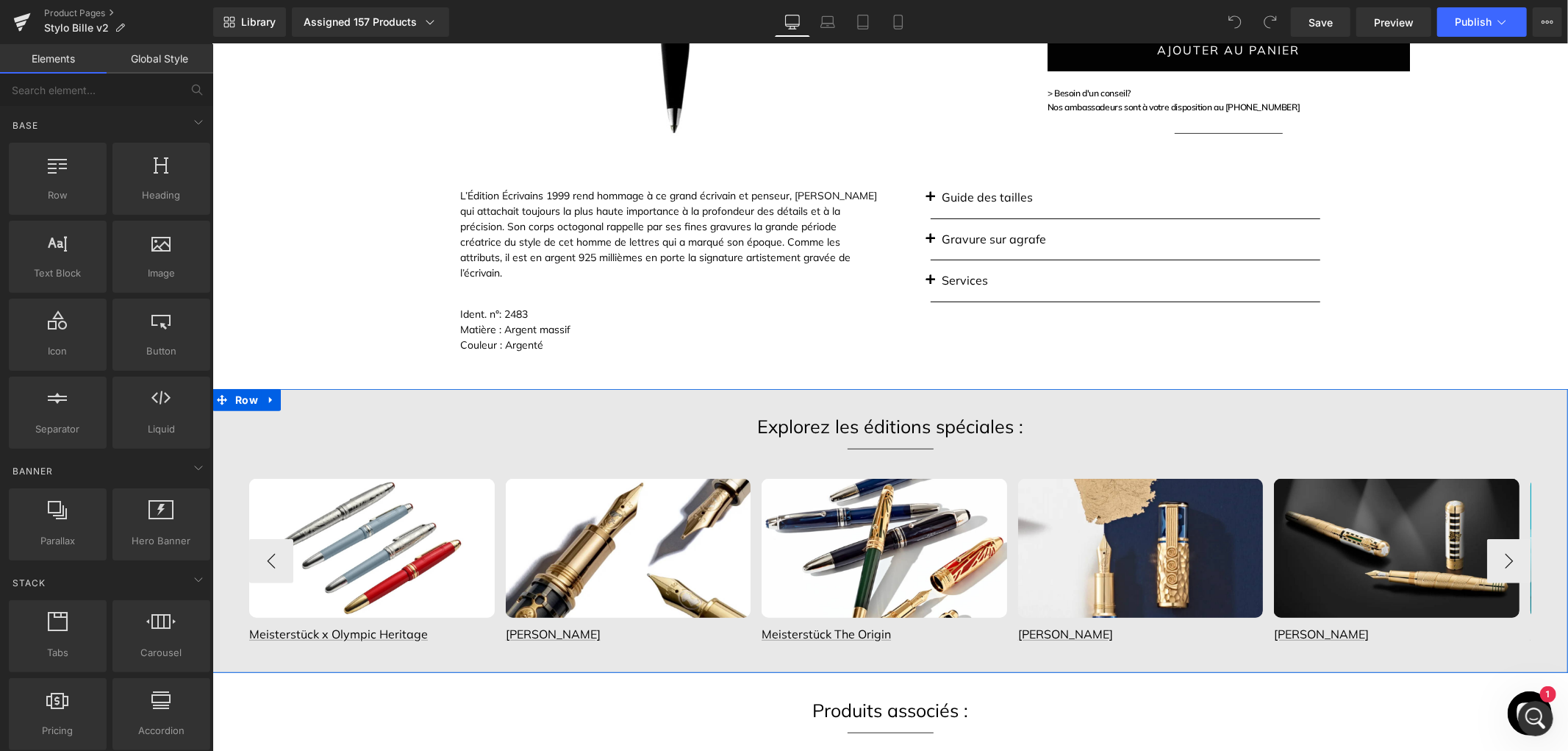
scroll to position [490, 0]
